Goal: Task Accomplishment & Management: Use online tool/utility

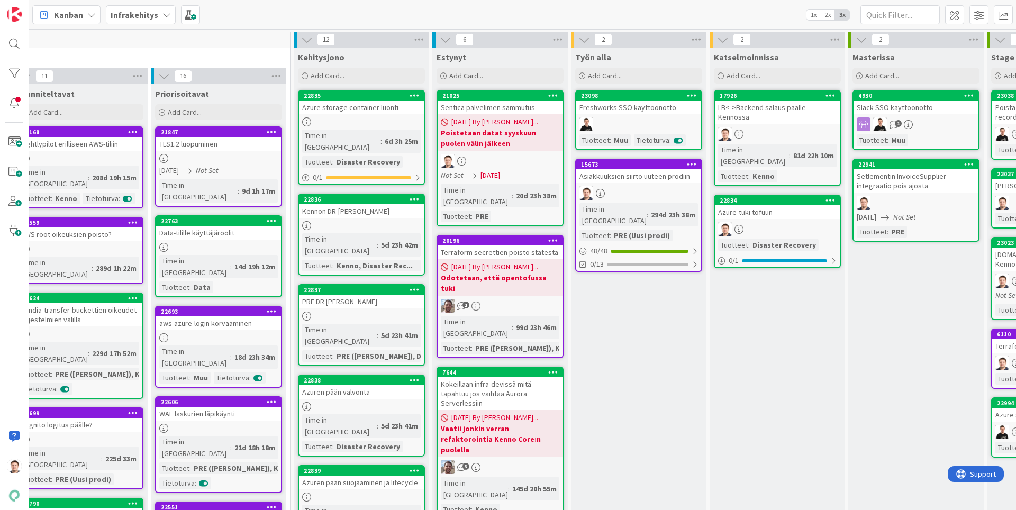
scroll to position [0, 186]
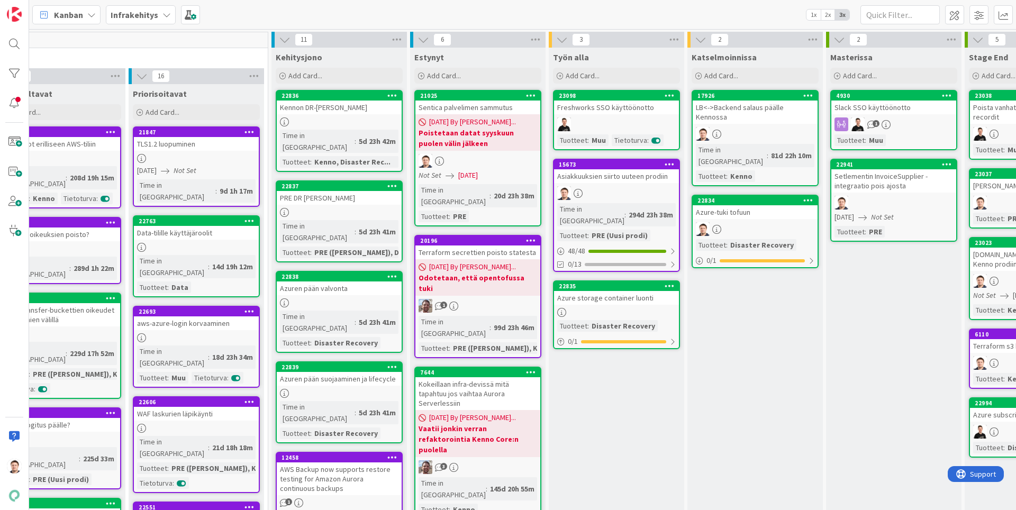
click at [611, 308] on div at bounding box center [616, 312] width 125 height 9
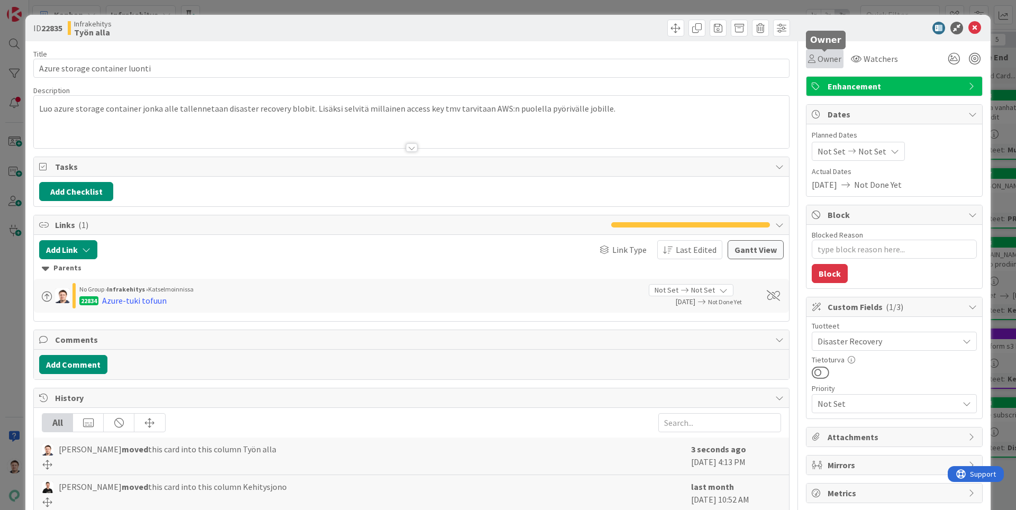
click at [830, 60] on span "Owner" at bounding box center [829, 58] width 24 height 13
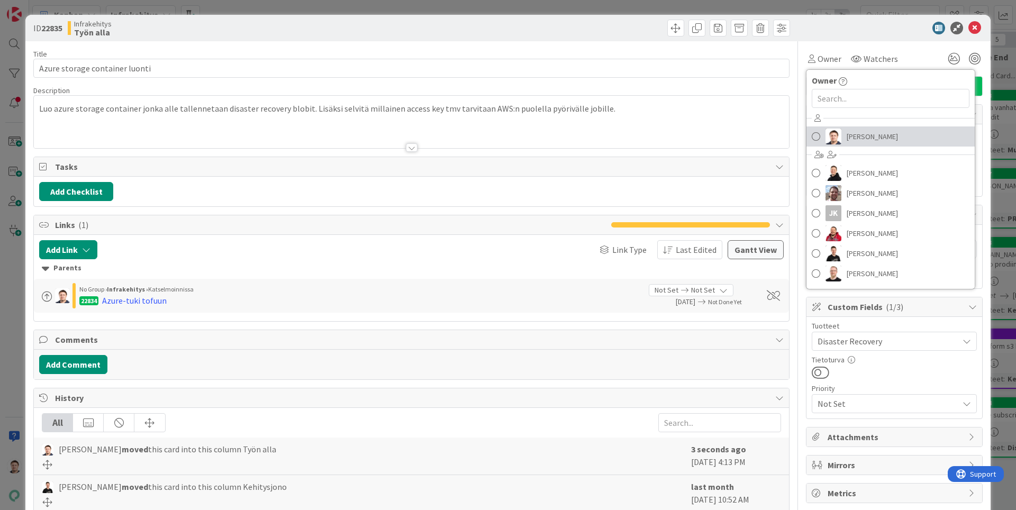
click at [855, 140] on span "[PERSON_NAME]" at bounding box center [871, 137] width 51 height 16
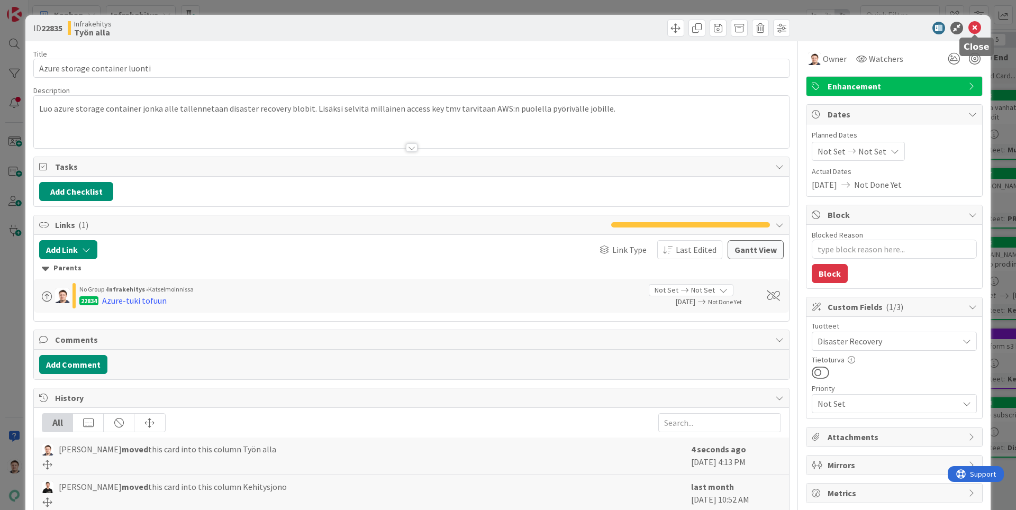
click at [974, 24] on icon at bounding box center [974, 28] width 13 height 13
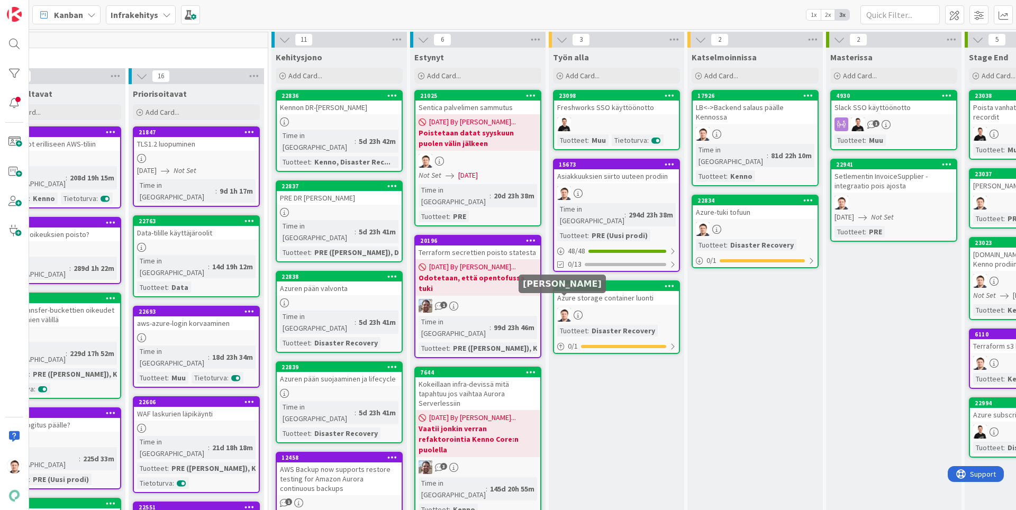
click at [650, 291] on div "Azure storage container luonti" at bounding box center [616, 298] width 125 height 14
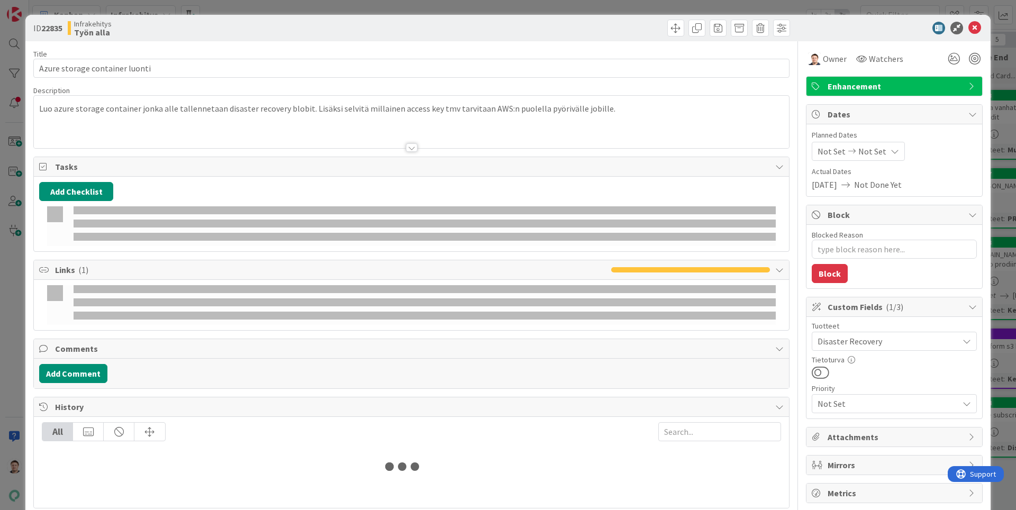
type textarea "x"
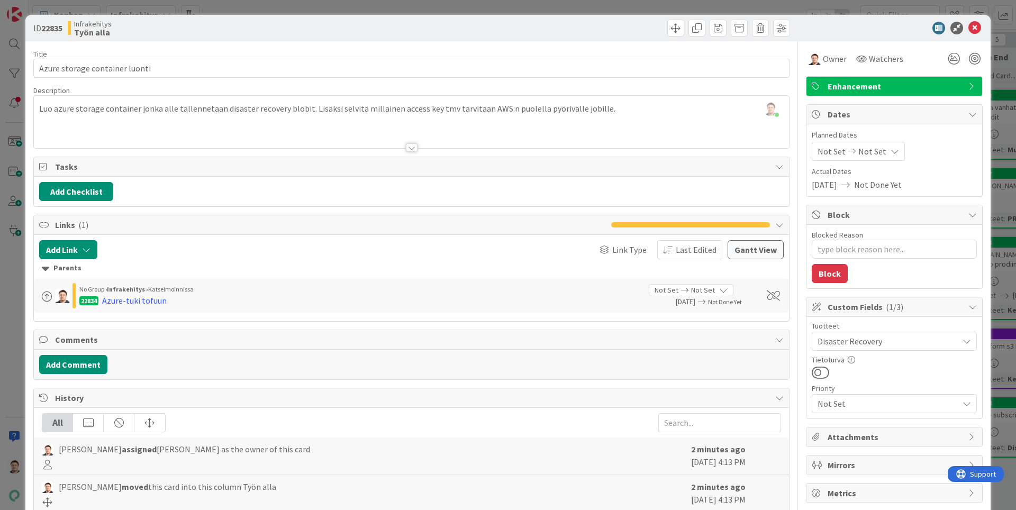
click at [416, 148] on div at bounding box center [412, 147] width 12 height 8
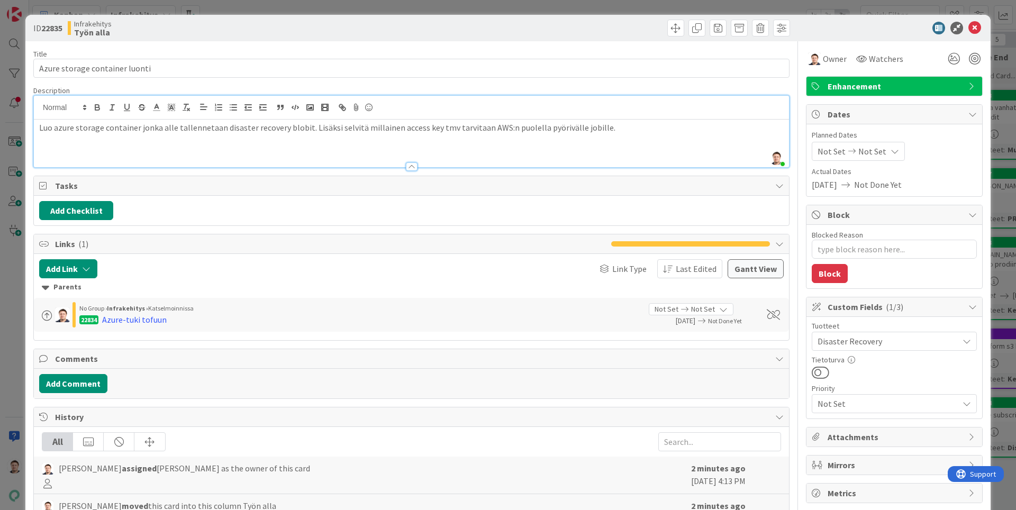
click at [410, 162] on div at bounding box center [412, 166] width 12 height 8
